Goal: Information Seeking & Learning: Learn about a topic

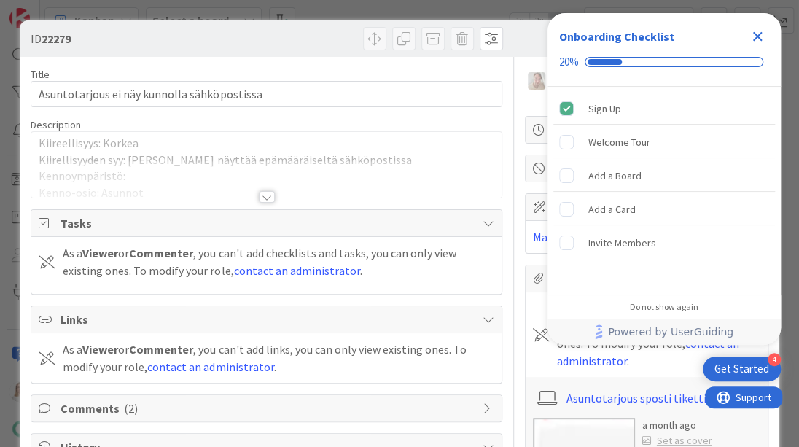
click at [756, 34] on icon "Close Checklist" at bounding box center [757, 36] width 9 height 9
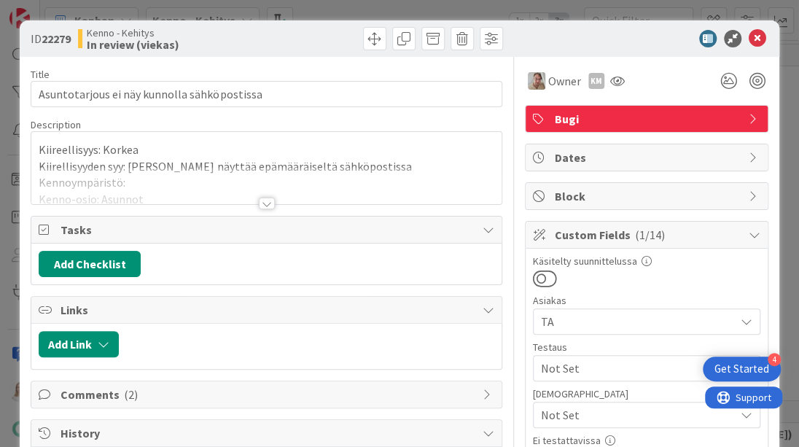
click at [263, 203] on div at bounding box center [267, 204] width 16 height 12
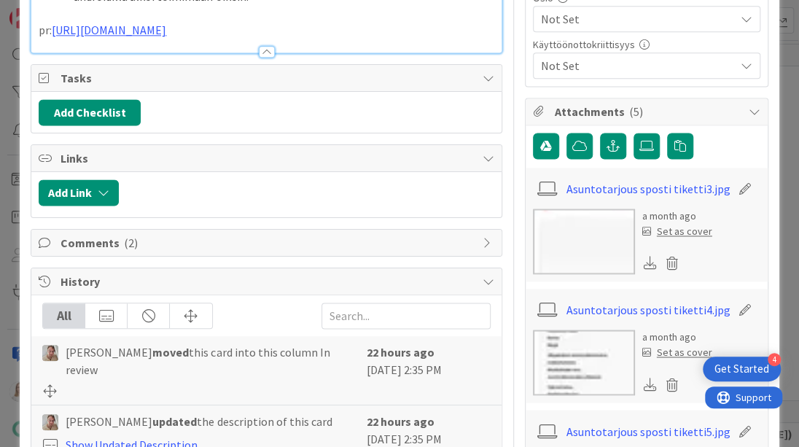
scroll to position [780, 0]
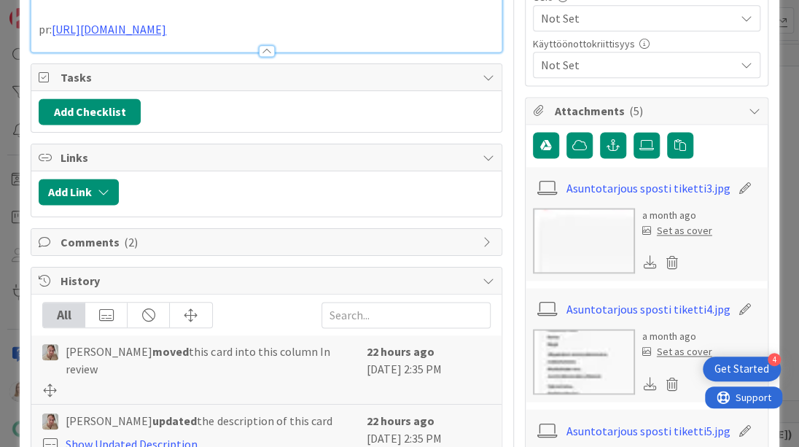
click at [578, 242] on img at bounding box center [584, 241] width 102 height 66
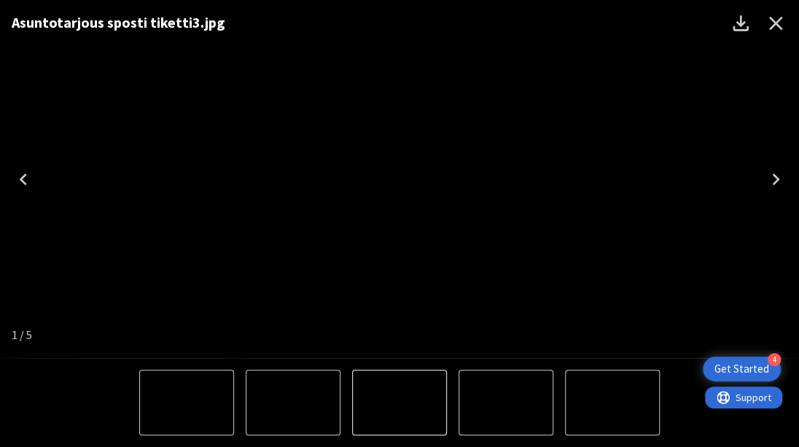
click at [772, 174] on icon "Next" at bounding box center [775, 179] width 23 height 23
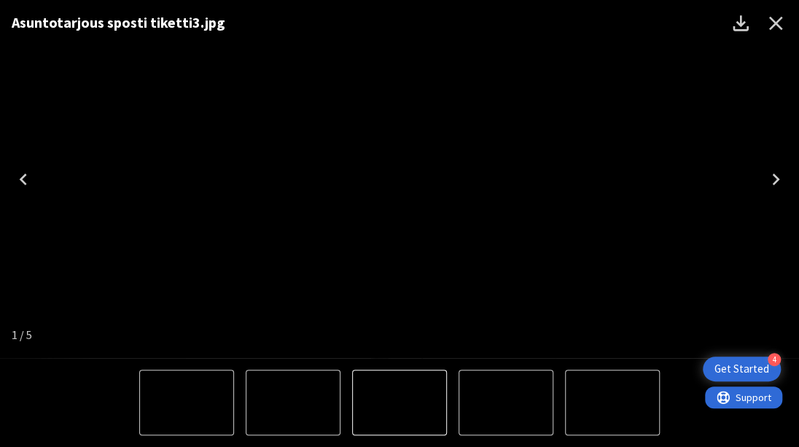
click at [772, 174] on icon "Next" at bounding box center [775, 179] width 23 height 23
click at [772, 20] on icon "Close" at bounding box center [776, 24] width 14 height 14
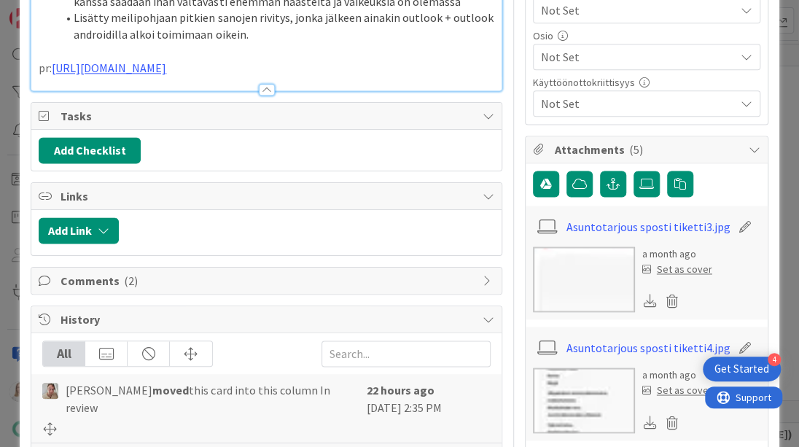
scroll to position [777, 0]
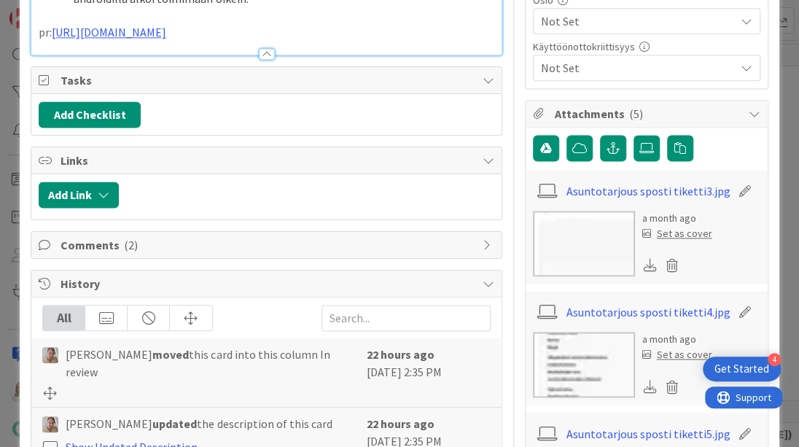
click at [578, 352] on img at bounding box center [584, 365] width 102 height 66
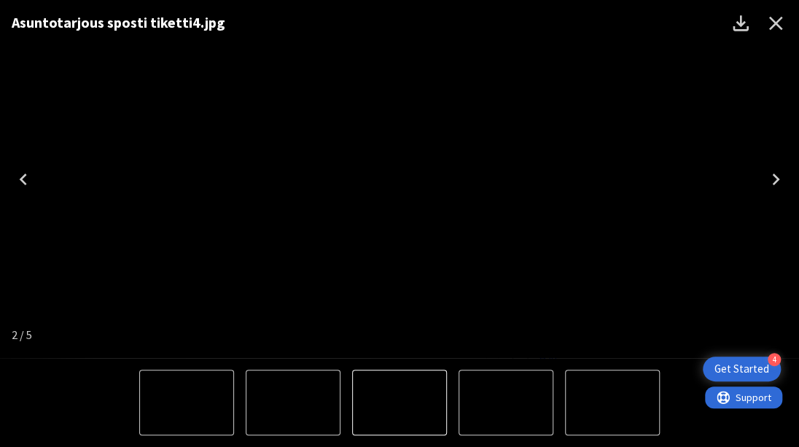
click at [27, 174] on icon "Previous" at bounding box center [23, 179] width 23 height 23
click at [780, 20] on icon "Close" at bounding box center [775, 23] width 23 height 23
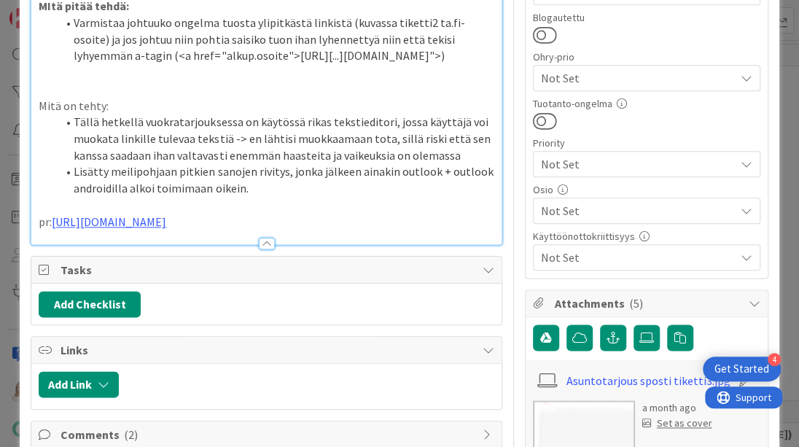
scroll to position [586, 0]
